Goal: Information Seeking & Learning: Find specific fact

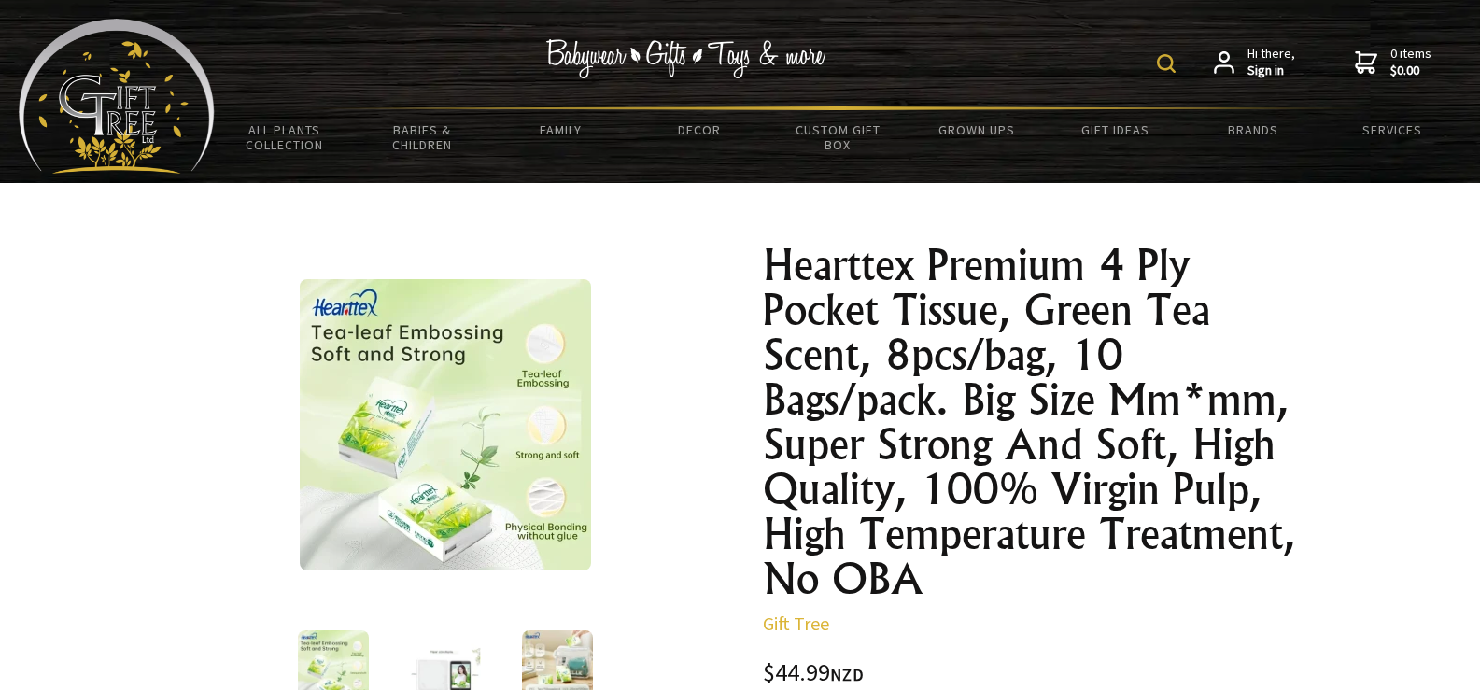
click at [1159, 58] on div "Hi there, Sign in 0 items $0.00" at bounding box center [838, 63] width 1247 height 88
click at [1173, 55] on img at bounding box center [1166, 63] width 19 height 19
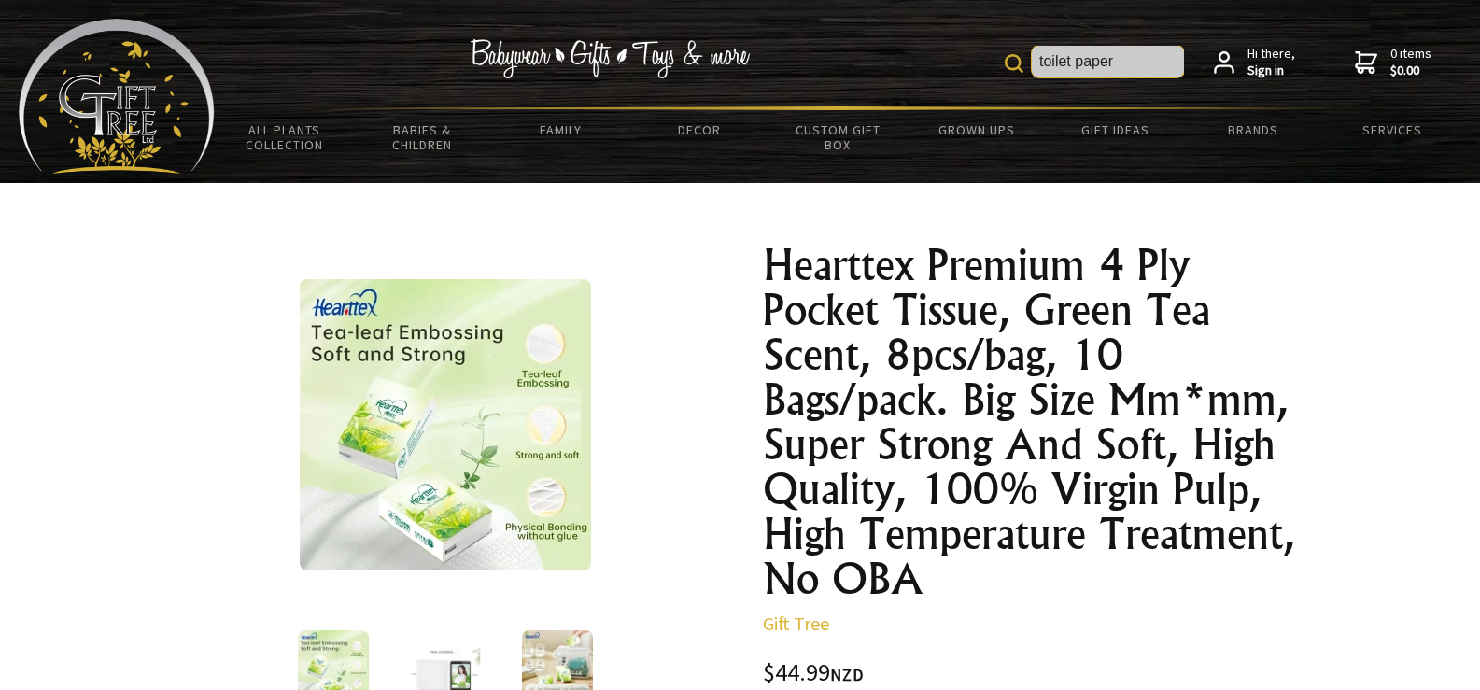
type input "toilet paper"
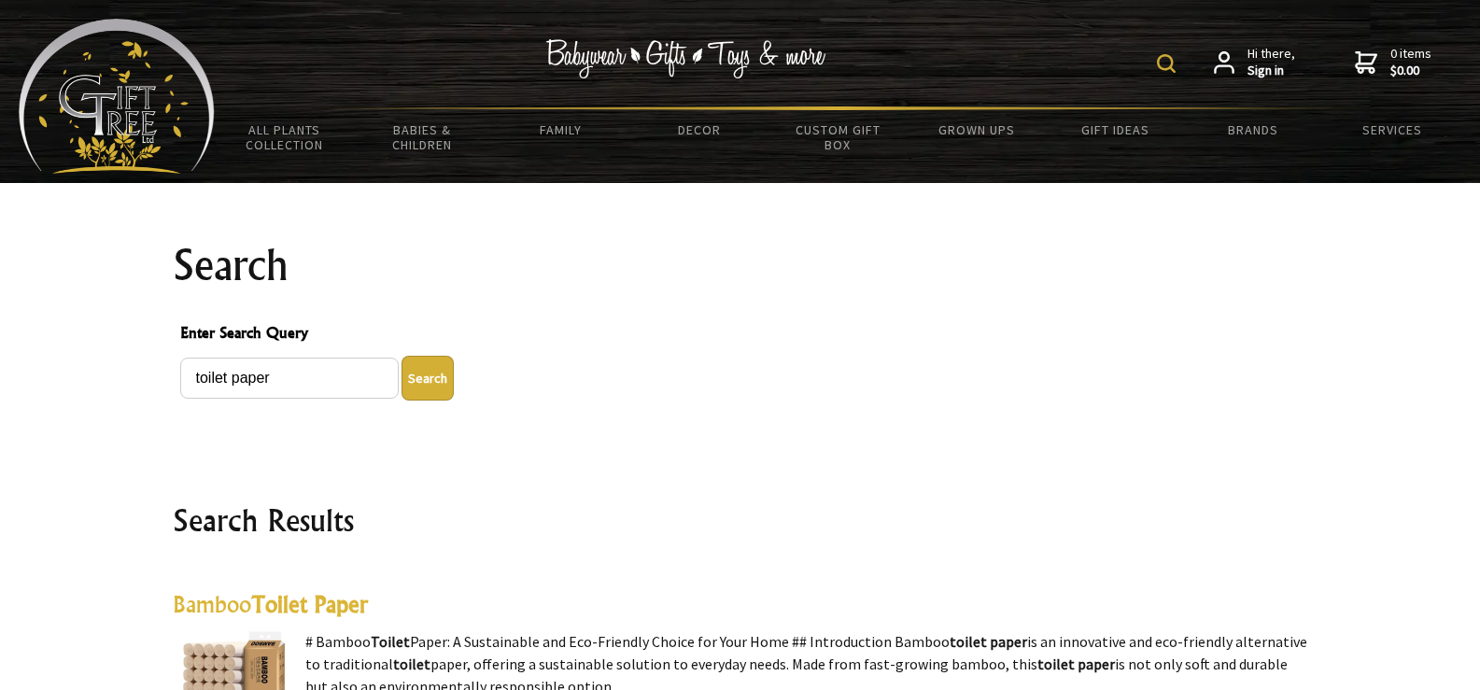
click at [1168, 58] on img at bounding box center [1166, 63] width 19 height 19
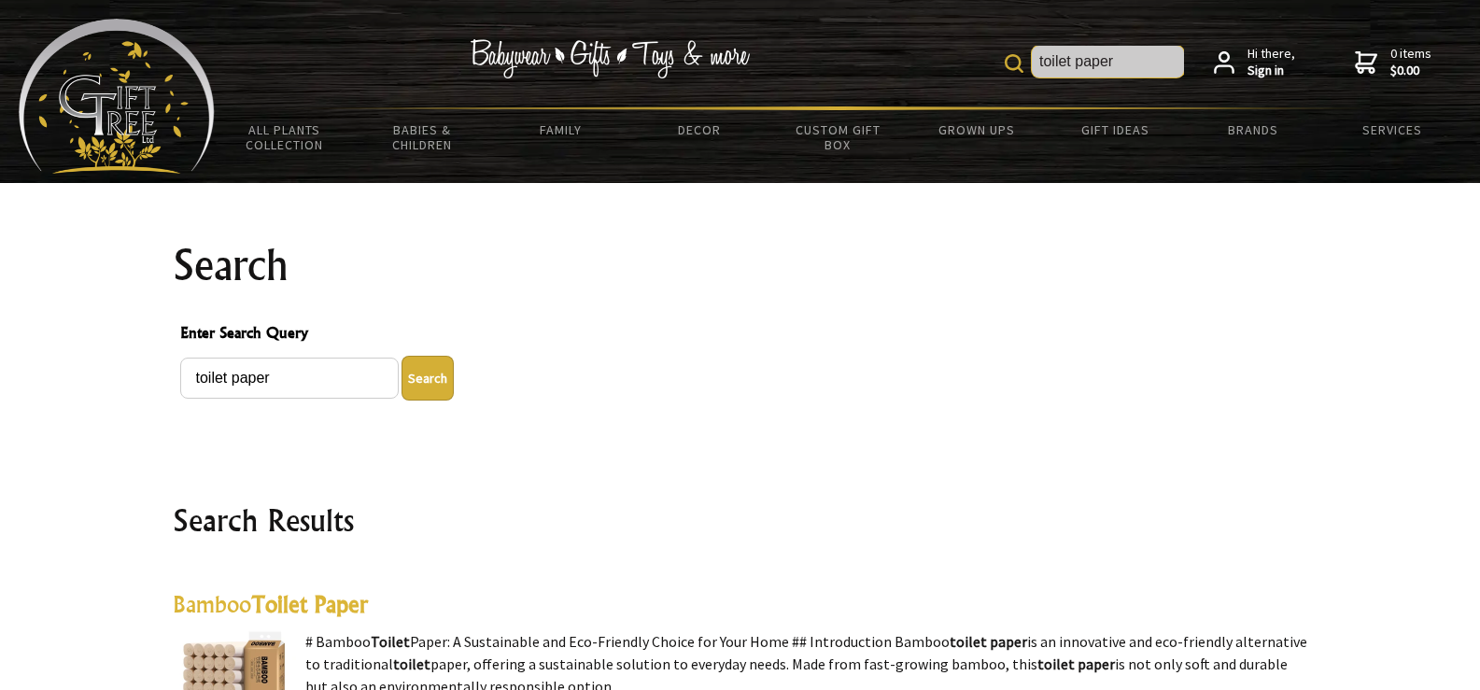
click at [1118, 53] on input "toilet paper" at bounding box center [1108, 62] width 152 height 32
type input "t"
type input "hearttex"
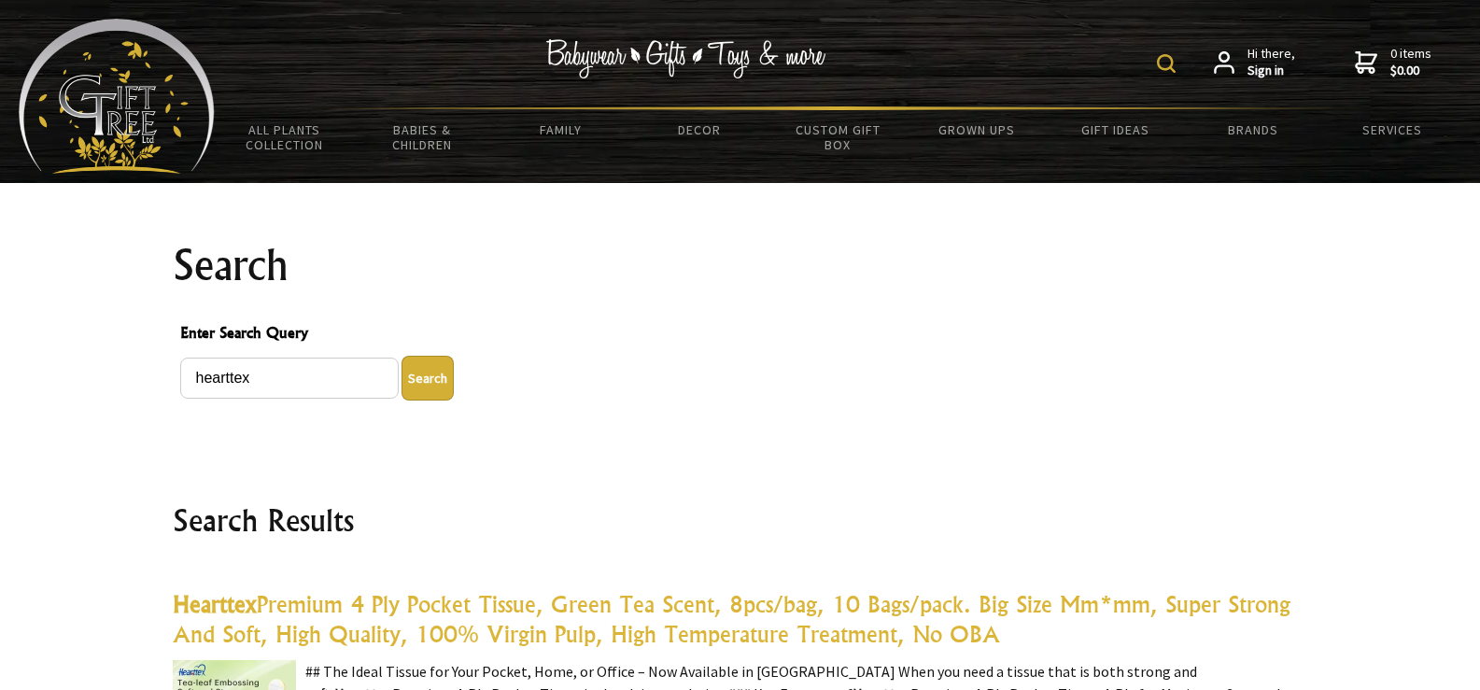
scroll to position [187, 0]
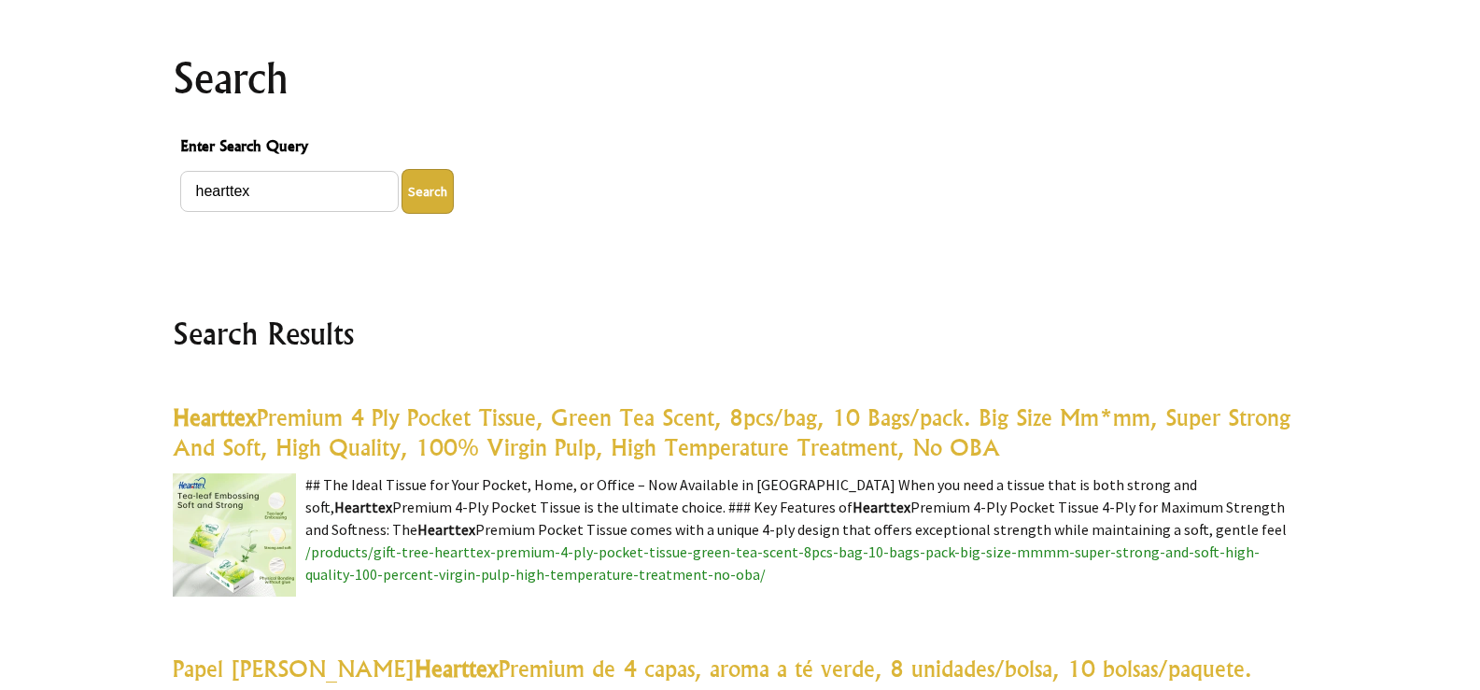
click at [435, 190] on button "Search" at bounding box center [428, 191] width 52 height 45
